Goal: Check status: Verify the current state of an ongoing process or item

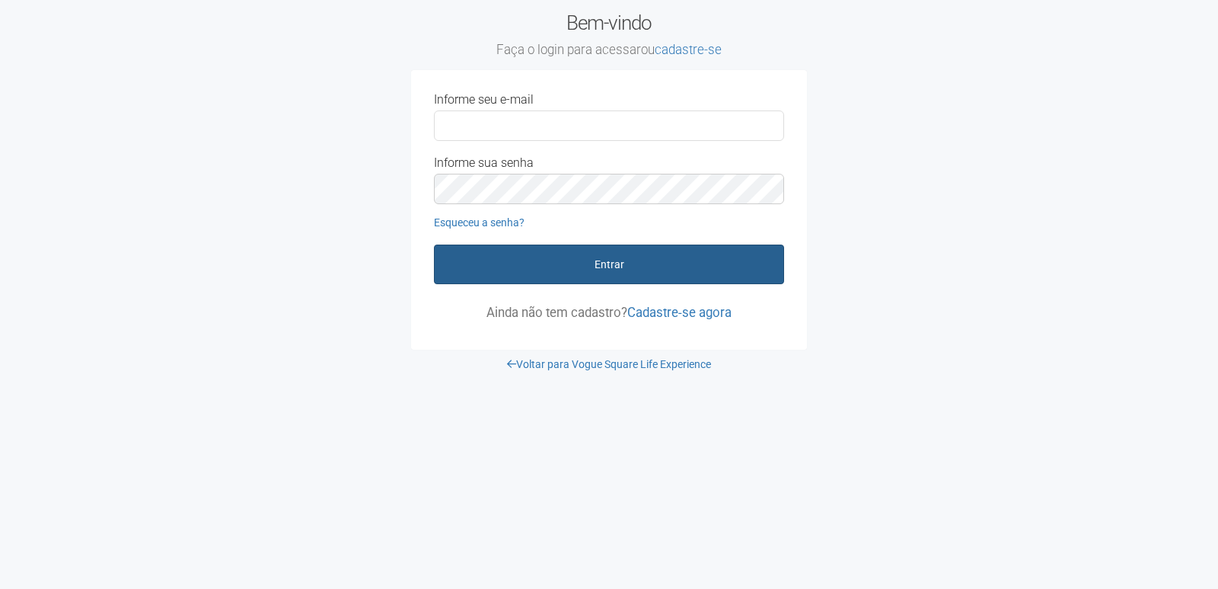
type input "**********"
click at [580, 273] on button "Entrar" at bounding box center [609, 264] width 350 height 40
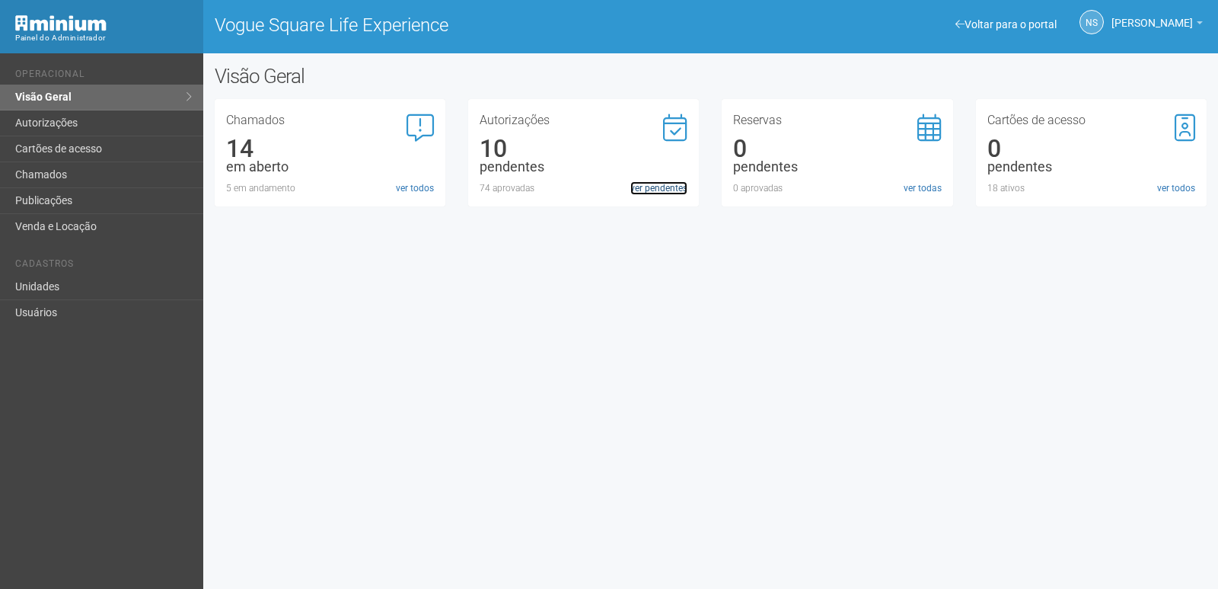
click at [649, 187] on link "ver pendentes" at bounding box center [658, 188] width 57 height 14
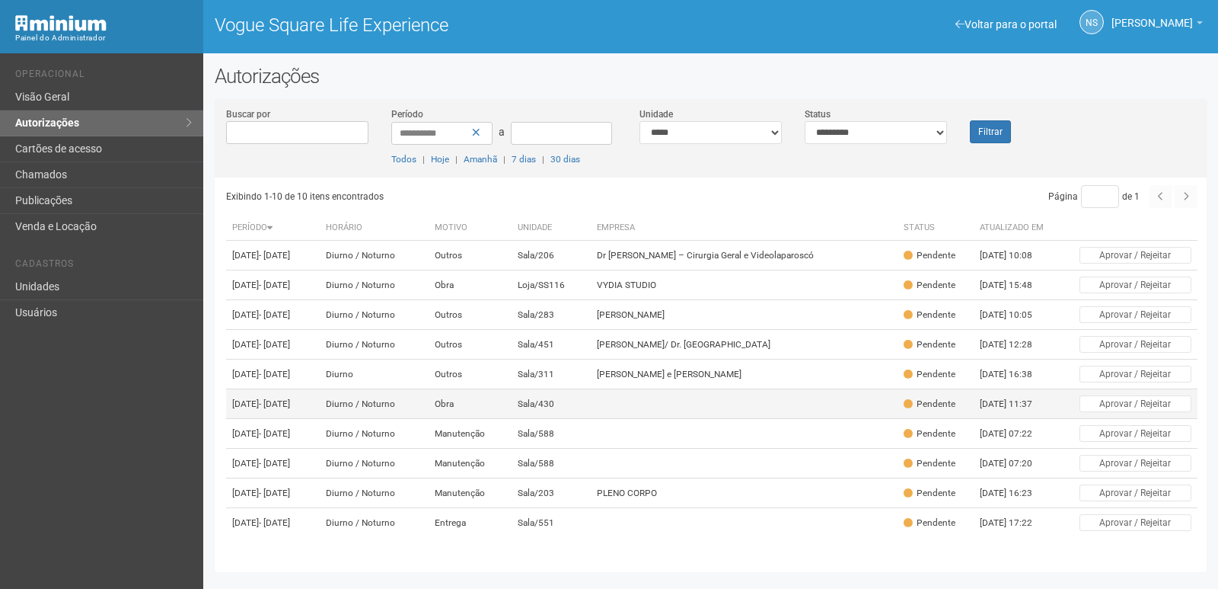
click at [581, 419] on td "Sala/430" at bounding box center [551, 404] width 79 height 30
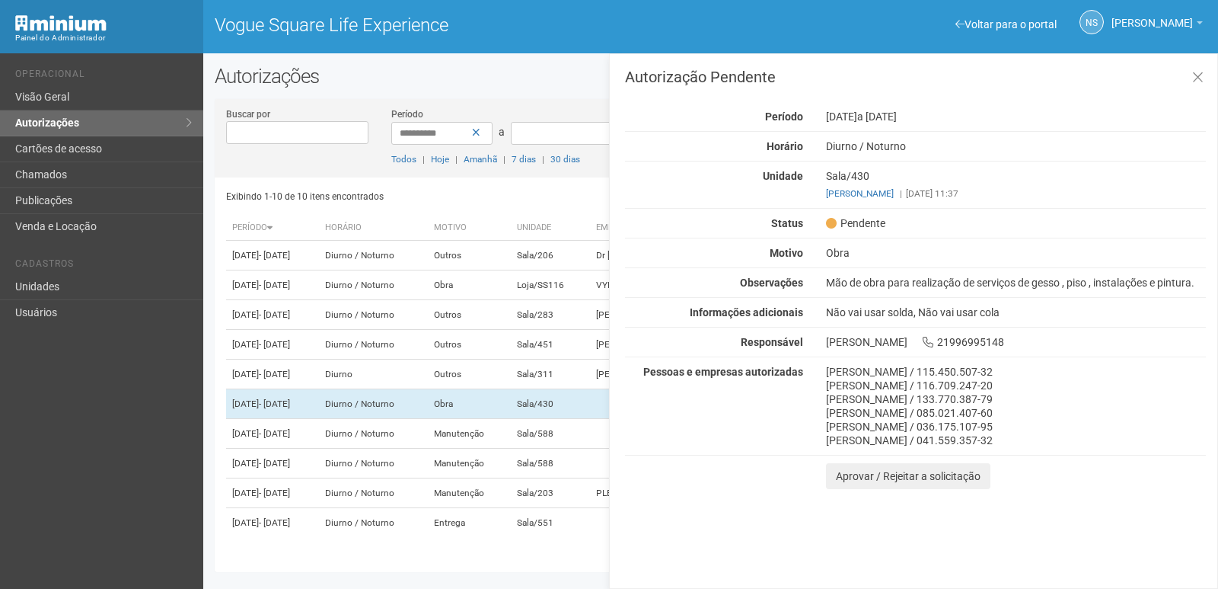
click at [710, 227] on div "Status" at bounding box center [714, 223] width 201 height 14
drag, startPoint x: 893, startPoint y: 111, endPoint x: 956, endPoint y: 115, distance: 63.3
click at [956, 115] on div "02/09/2025 a 02/11/2025" at bounding box center [1016, 117] width 403 height 14
drag, startPoint x: 897, startPoint y: 113, endPoint x: 960, endPoint y: 112, distance: 63.2
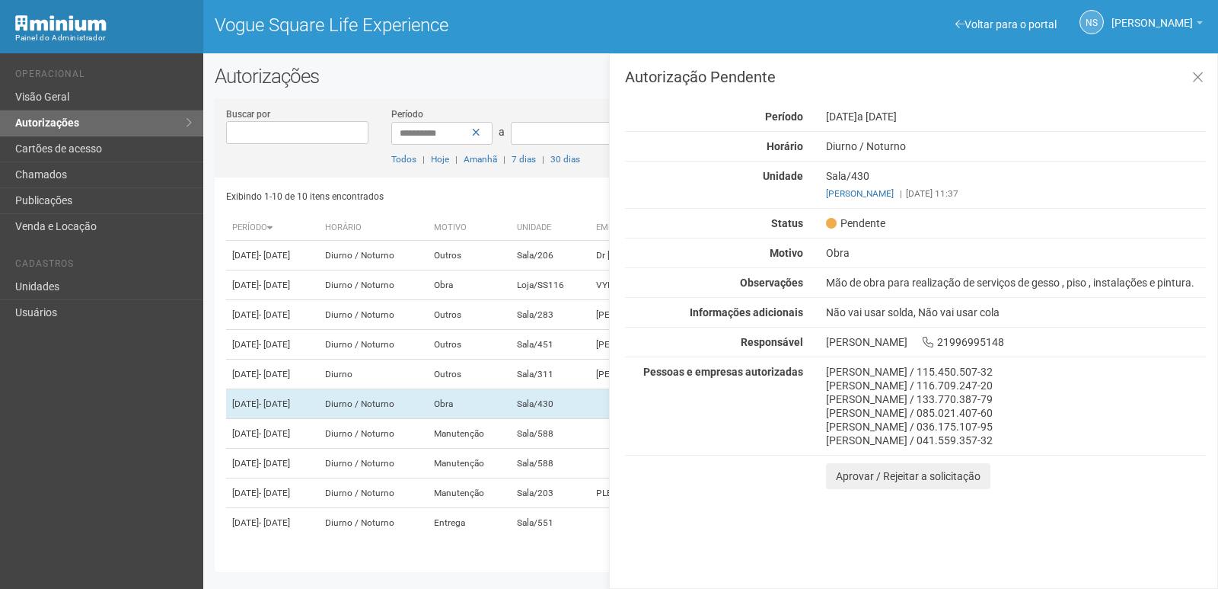
click at [960, 112] on div "02/09/2025 a 02/11/2025" at bounding box center [1016, 117] width 403 height 14
click at [757, 443] on div "Pessoas e empresas autorizadas Douglas Fernandes Ramos / 115.450.507-32 Luiz He…" at bounding box center [916, 406] width 604 height 82
drag, startPoint x: 822, startPoint y: 279, endPoint x: 1181, endPoint y: 292, distance: 358.8
click at [1181, 291] on div "Autorização Pendente Período 02/09/2025 a 02/11/2025 Horário Diurno / Noturno U…" at bounding box center [915, 279] width 581 height 420
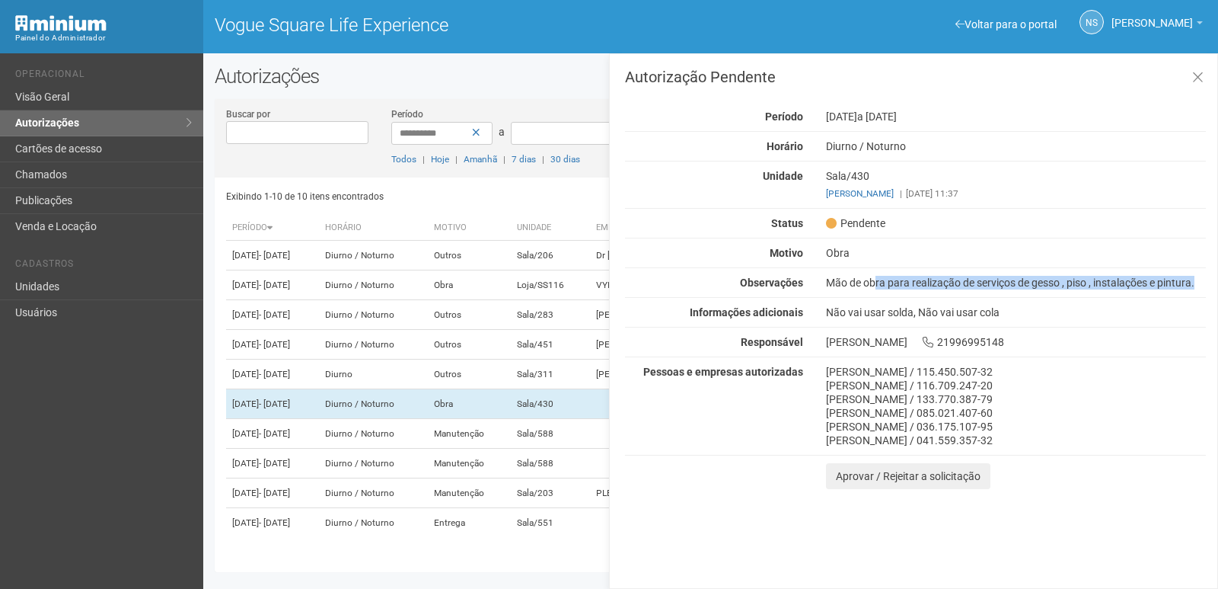
click at [1179, 278] on div "Mão de obra para realização de serviços de gesso , piso , instalações e pintura." at bounding box center [1016, 283] width 403 height 14
click at [1207, 73] on button at bounding box center [1197, 78] width 31 height 33
